Goal: Transaction & Acquisition: Purchase product/service

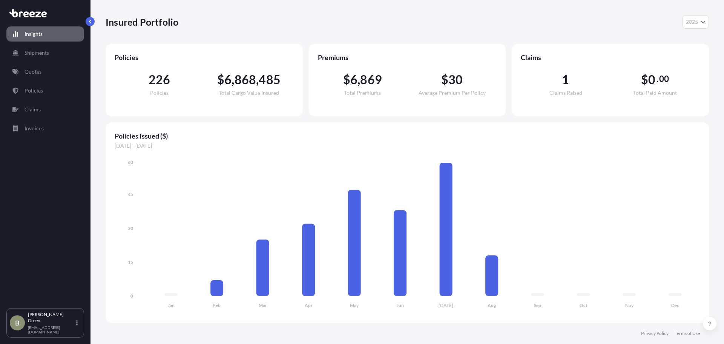
select select "2025"
click at [40, 72] on p "Quotes" at bounding box center [33, 72] width 17 height 8
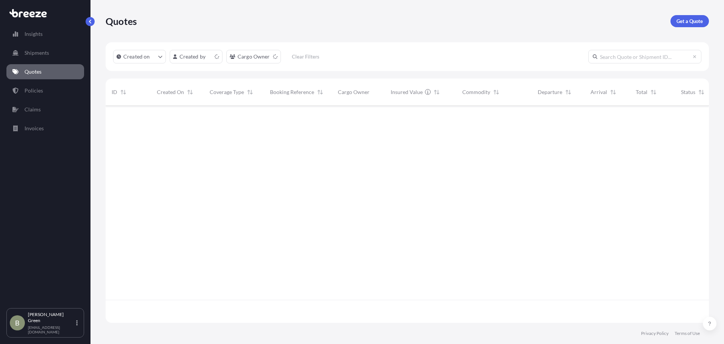
scroll to position [215, 598]
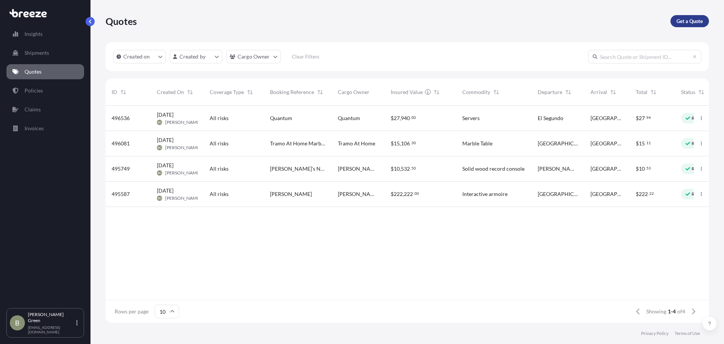
click at [690, 25] on link "Get a Quote" at bounding box center [690, 21] width 38 height 12
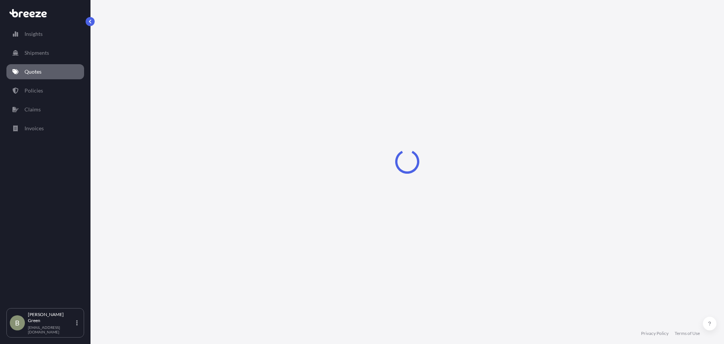
select select "Sea"
select select "1"
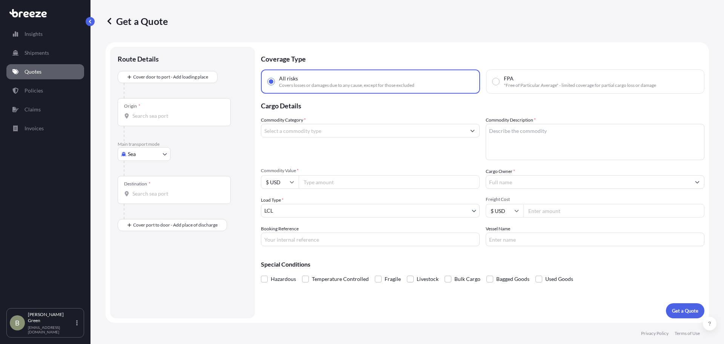
click at [148, 154] on body "Insights Shipments Quotes Policies Claims Invoices B [PERSON_NAME] [EMAIL_ADDRE…" at bounding box center [362, 172] width 724 height 344
click at [137, 202] on span "Road" at bounding box center [138, 201] width 12 height 8
select select "Road"
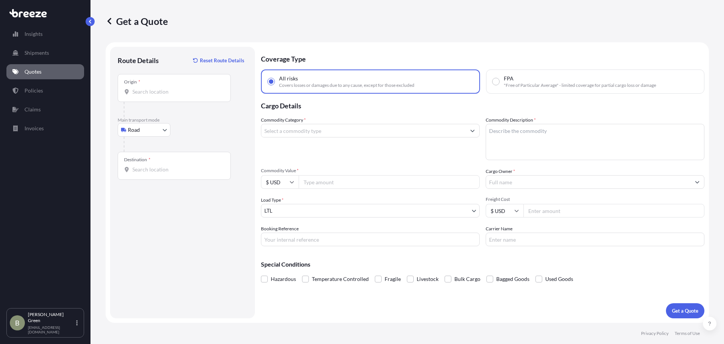
click at [154, 91] on input "Origin *" at bounding box center [176, 92] width 89 height 8
paste input "[STREET_ADDRESS]"
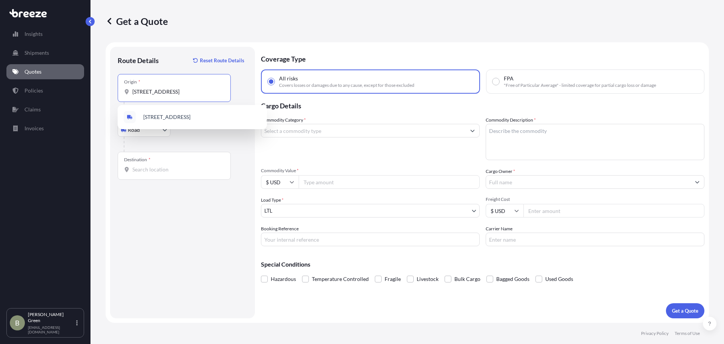
scroll to position [0, 49]
click at [191, 114] on span "[STREET_ADDRESS]" at bounding box center [166, 117] width 47 height 8
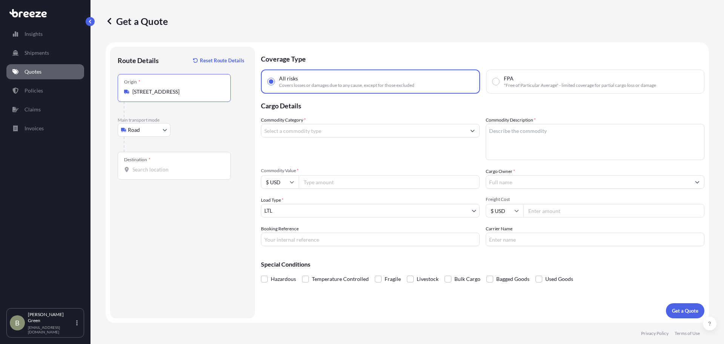
type input "[STREET_ADDRESS]"
drag, startPoint x: 139, startPoint y: 171, endPoint x: 184, endPoint y: 172, distance: 44.9
click at [139, 171] on input "Destination *" at bounding box center [176, 170] width 89 height 8
paste input "[STREET_ADDRESS]"
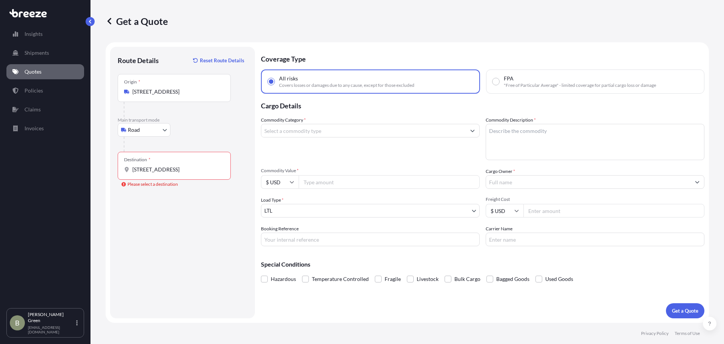
click at [158, 175] on div "Destination * [STREET_ADDRESS]" at bounding box center [174, 166] width 113 height 28
click at [158, 173] on input "[STREET_ADDRESS]" at bounding box center [176, 170] width 89 height 8
click at [203, 169] on input "[STREET_ADDRESS]" at bounding box center [176, 170] width 89 height 8
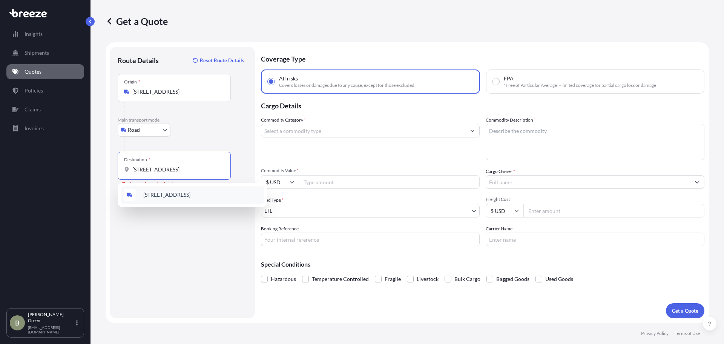
click at [191, 197] on span "[STREET_ADDRESS]" at bounding box center [166, 195] width 47 height 8
type input "[STREET_ADDRESS]"
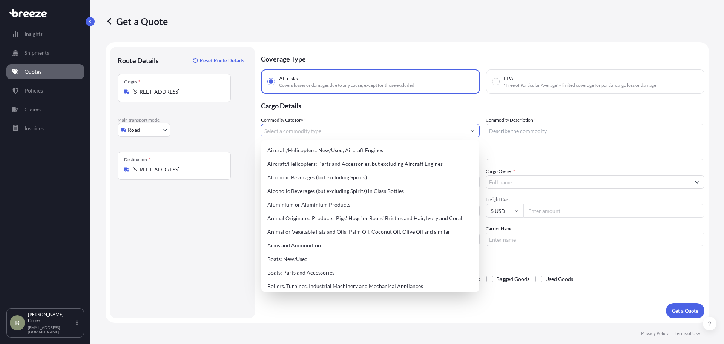
click at [379, 128] on input "Commodity Category *" at bounding box center [363, 131] width 204 height 14
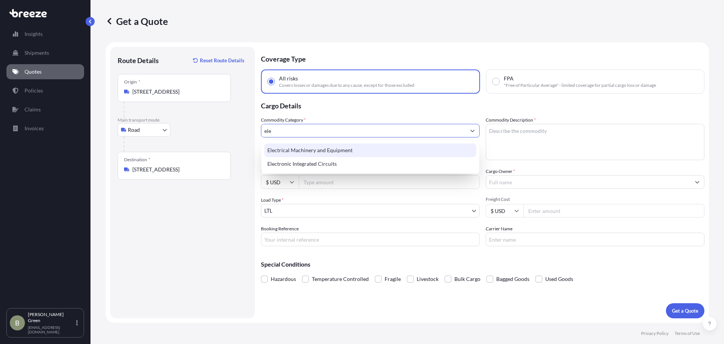
click at [321, 153] on div "Electrical Machinery and Equipment" at bounding box center [370, 150] width 212 height 14
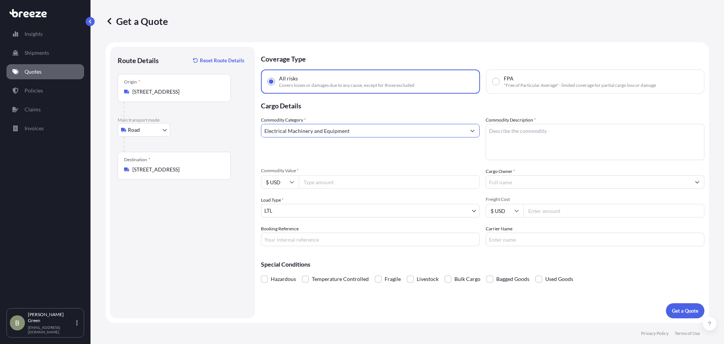
type input "Electrical Machinery and Equipment"
click at [520, 134] on textarea "Commodity Description *" at bounding box center [595, 142] width 219 height 36
type textarea "AV Equipment"
click at [362, 183] on input "Commodity Value *" at bounding box center [389, 182] width 181 height 14
type input "3500"
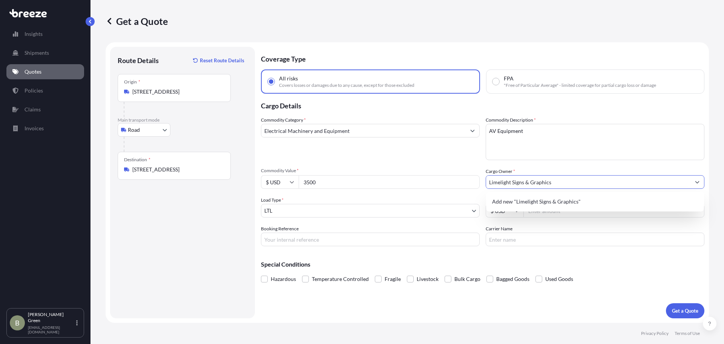
type input "Limelight Signs & Graphics"
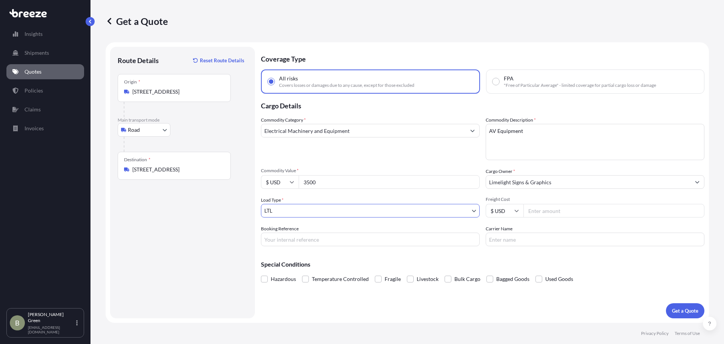
click at [530, 212] on input "Freight Cost" at bounding box center [614, 211] width 181 height 14
click at [538, 212] on input "Freight Cost" at bounding box center [614, 211] width 181 height 14
drag, startPoint x: 554, startPoint y: 214, endPoint x: 521, endPoint y: 213, distance: 32.8
click at [521, 213] on div "$ USD 430.78" at bounding box center [595, 211] width 219 height 14
click at [587, 212] on input "430.78" at bounding box center [614, 211] width 181 height 14
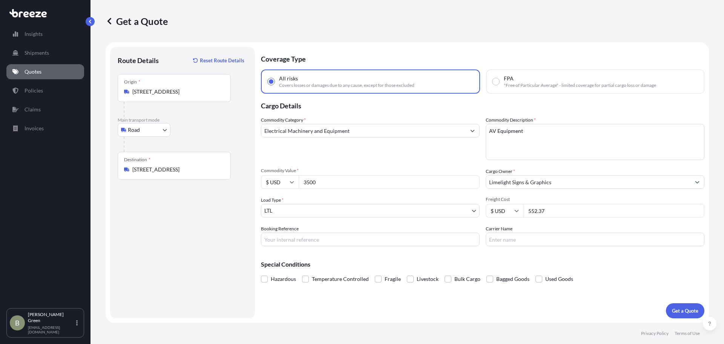
type input "552.37"
click at [331, 237] on input "Booking Reference" at bounding box center [370, 239] width 219 height 14
type input "Shipment 1101"
click at [686, 308] on p "Get a Quote" at bounding box center [685, 311] width 26 height 8
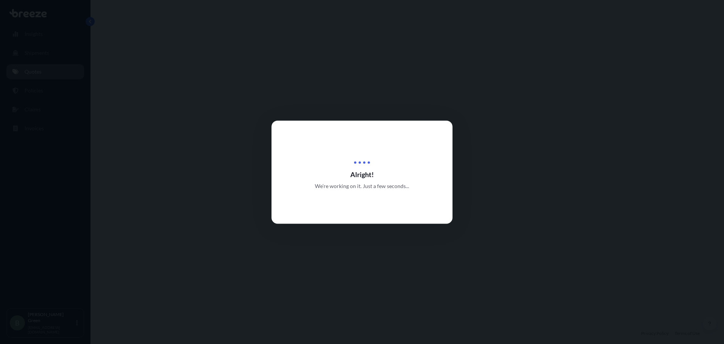
select select "Road"
select select "1"
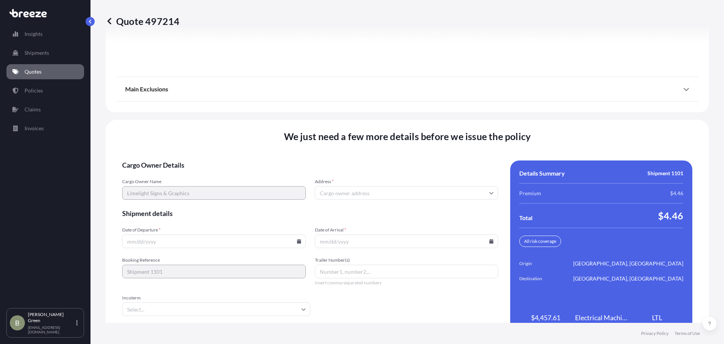
scroll to position [974, 0]
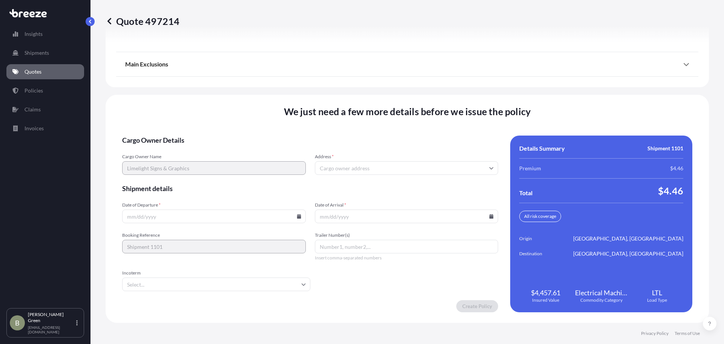
click at [297, 217] on icon at bounding box center [299, 216] width 4 height 5
click at [214, 165] on button "21" at bounding box center [213, 163] width 12 height 12
type input "[DATE]"
click at [392, 215] on input "Date of Arrival *" at bounding box center [407, 216] width 184 height 14
click at [489, 218] on input "Date of Arrival *" at bounding box center [407, 216] width 184 height 14
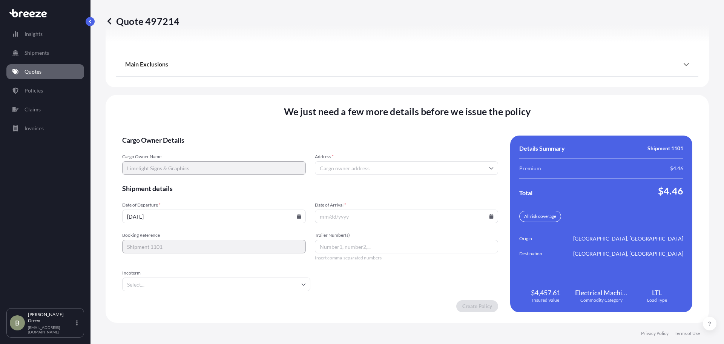
click at [482, 215] on input "Date of Arrival *" at bounding box center [407, 216] width 184 height 14
click at [490, 217] on icon at bounding box center [492, 216] width 4 height 5
click at [371, 178] on button "26" at bounding box center [369, 178] width 12 height 12
type input "[DATE]"
click at [262, 126] on div "We just need a few more details before we issue the policy Cargo Owner Details …" at bounding box center [408, 209] width 604 height 228
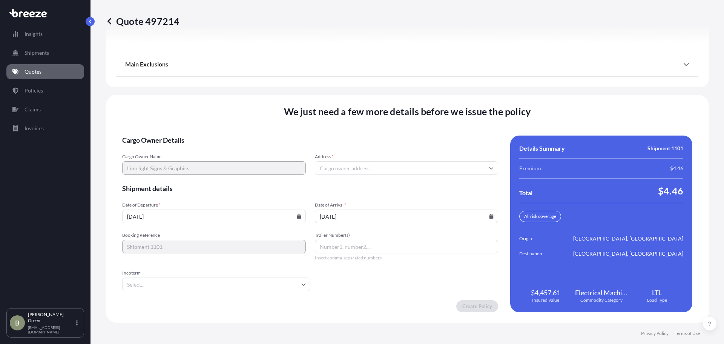
click at [295, 116] on span "We just need a few more details before we issue the policy" at bounding box center [407, 111] width 247 height 12
click at [358, 169] on input "Address *" at bounding box center [407, 168] width 184 height 14
paste input "3630 PEDDIE DR"
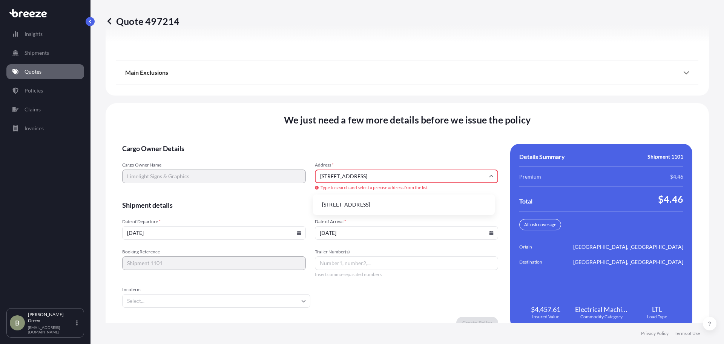
click at [365, 206] on li "[STREET_ADDRESS]" at bounding box center [404, 204] width 176 height 14
type input "[STREET_ADDRESS]"
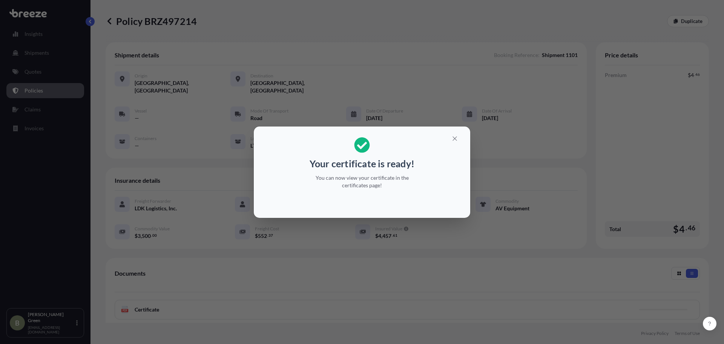
click at [470, 62] on div "Your certificate is ready! You can now view your certificate in the certificate…" at bounding box center [362, 172] width 724 height 344
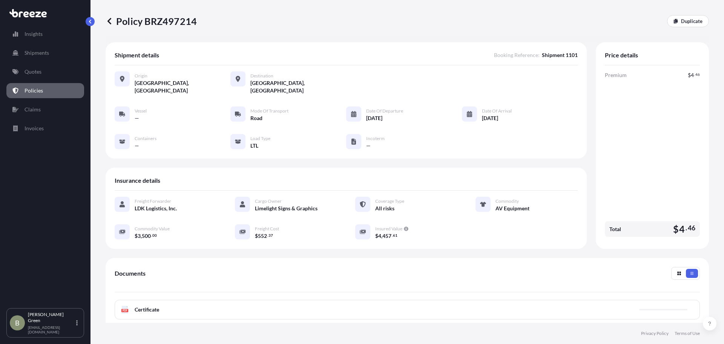
click at [175, 25] on p "Policy BRZ497214" at bounding box center [151, 21] width 91 height 12
copy p "BRZ497214"
click at [110, 21] on icon at bounding box center [110, 21] width 8 height 8
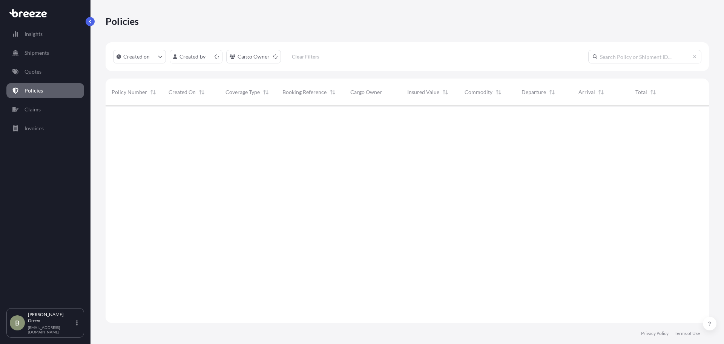
scroll to position [215, 598]
